Goal: Task Accomplishment & Management: Manage account settings

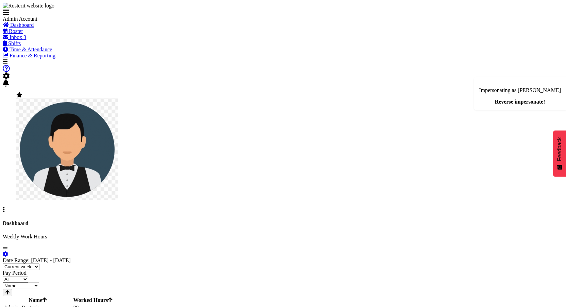
click at [22, 40] on span "Inbox" at bounding box center [16, 37] width 13 height 6
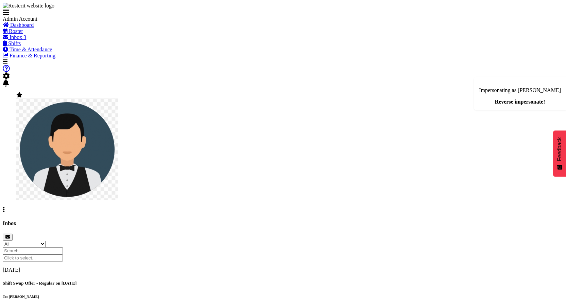
click at [238, 267] on div "[DATE] Shift Swap Offer - Regular on [DATE] To: [PERSON_NAME] 1" at bounding box center [283, 296] width 560 height 58
click at [21, 40] on span "Inbox" at bounding box center [16, 37] width 13 height 6
click at [216, 281] on h5 "Shift Offer - Regular on [DATE]" at bounding box center [283, 283] width 560 height 5
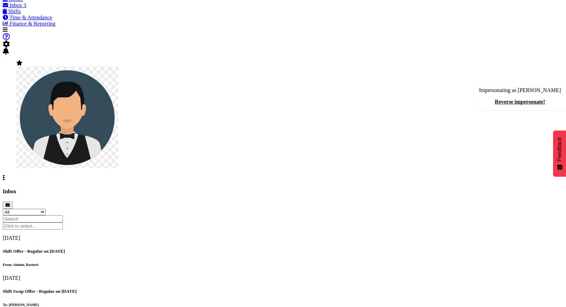
click at [541, 99] on link "Reverse impersonate!" at bounding box center [520, 102] width 50 height 6
